Goal: Find specific page/section: Find specific page/section

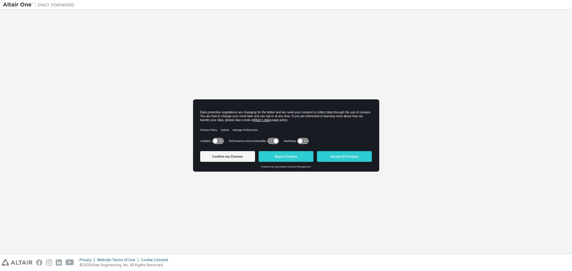
click at [342, 157] on button "Accept All Cookies" at bounding box center [344, 156] width 55 height 11
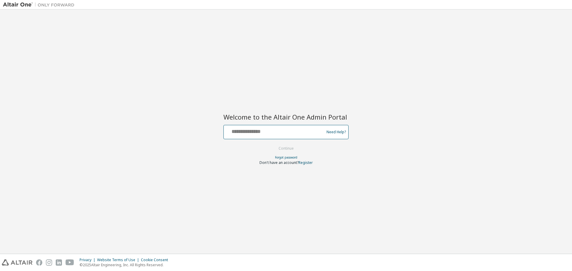
click at [277, 130] on input "text" at bounding box center [274, 131] width 97 height 9
type input "**********"
click at [286, 146] on button "Continue" at bounding box center [286, 148] width 28 height 9
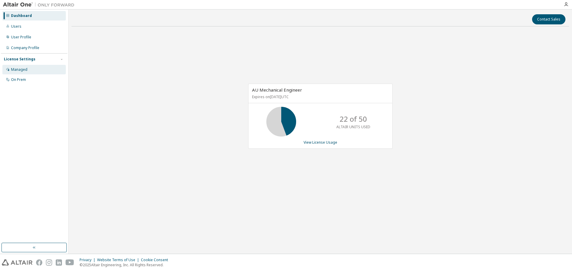
click at [22, 71] on div "Managed" at bounding box center [19, 69] width 16 height 5
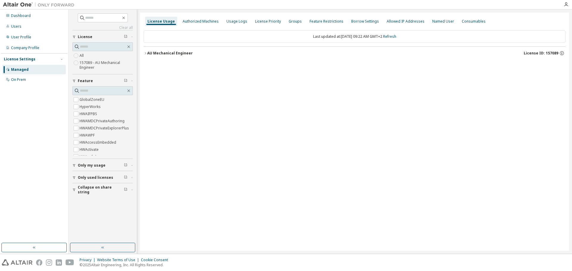
click at [174, 54] on div "AU Mechanical Engineer" at bounding box center [170, 53] width 46 height 5
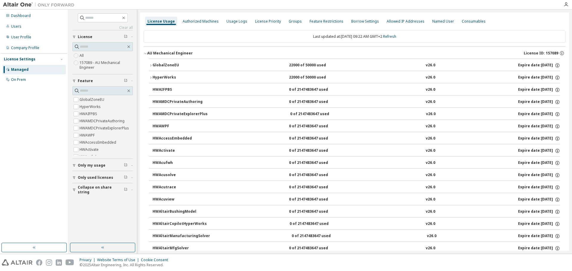
click at [164, 56] on button "AU Mechanical Engineer License ID: 157089" at bounding box center [355, 53] width 422 height 13
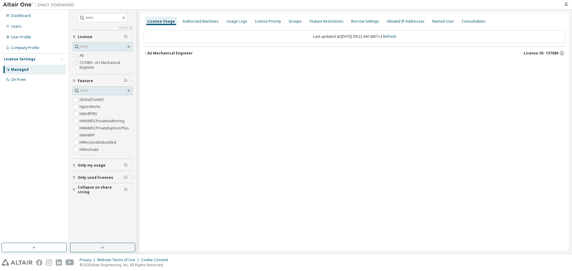
click at [164, 56] on button "AU Mechanical Engineer License ID: 157089" at bounding box center [355, 53] width 422 height 13
